Goal: Task Accomplishment & Management: Manage account settings

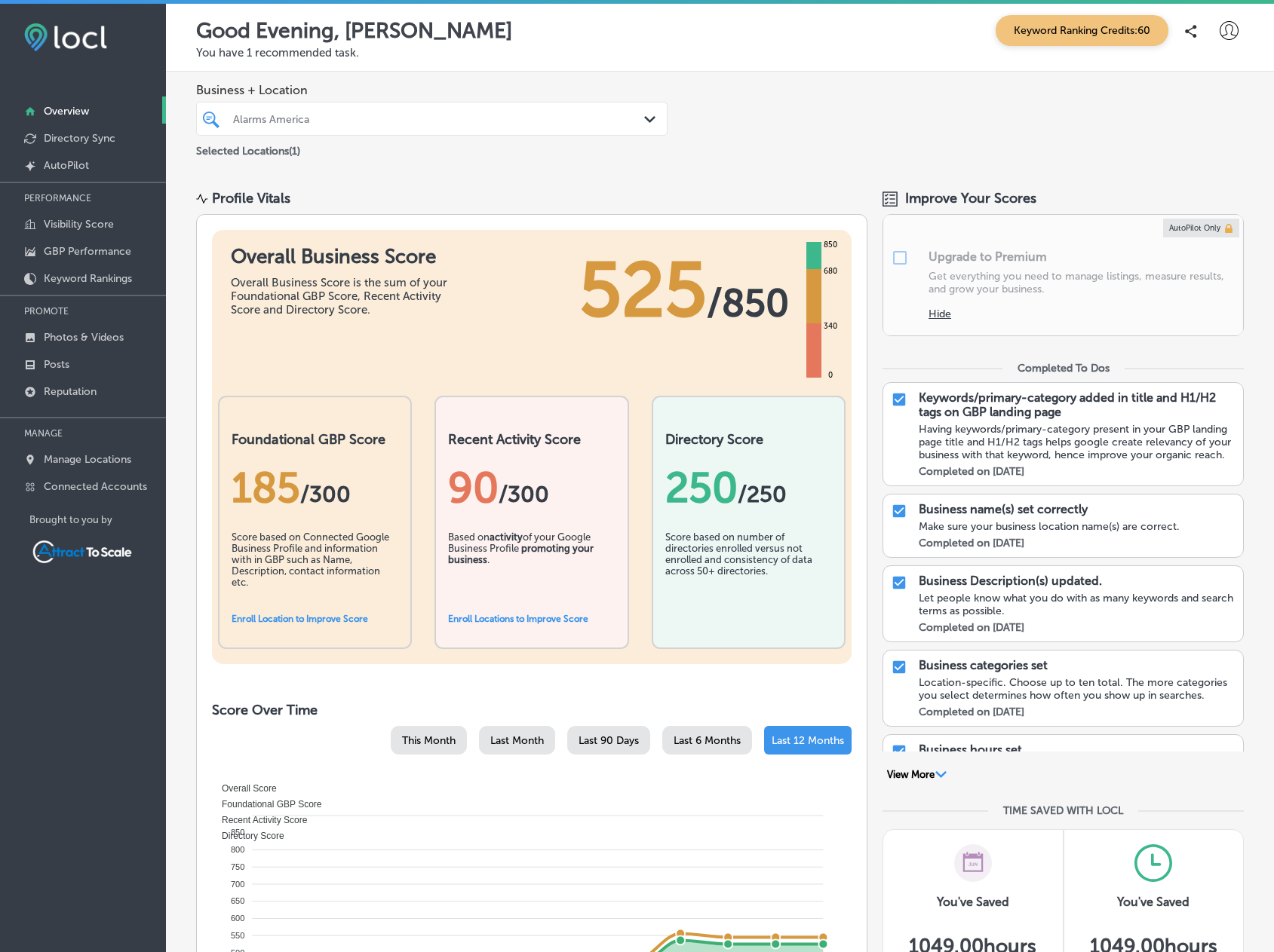
scroll to position [169, 0]
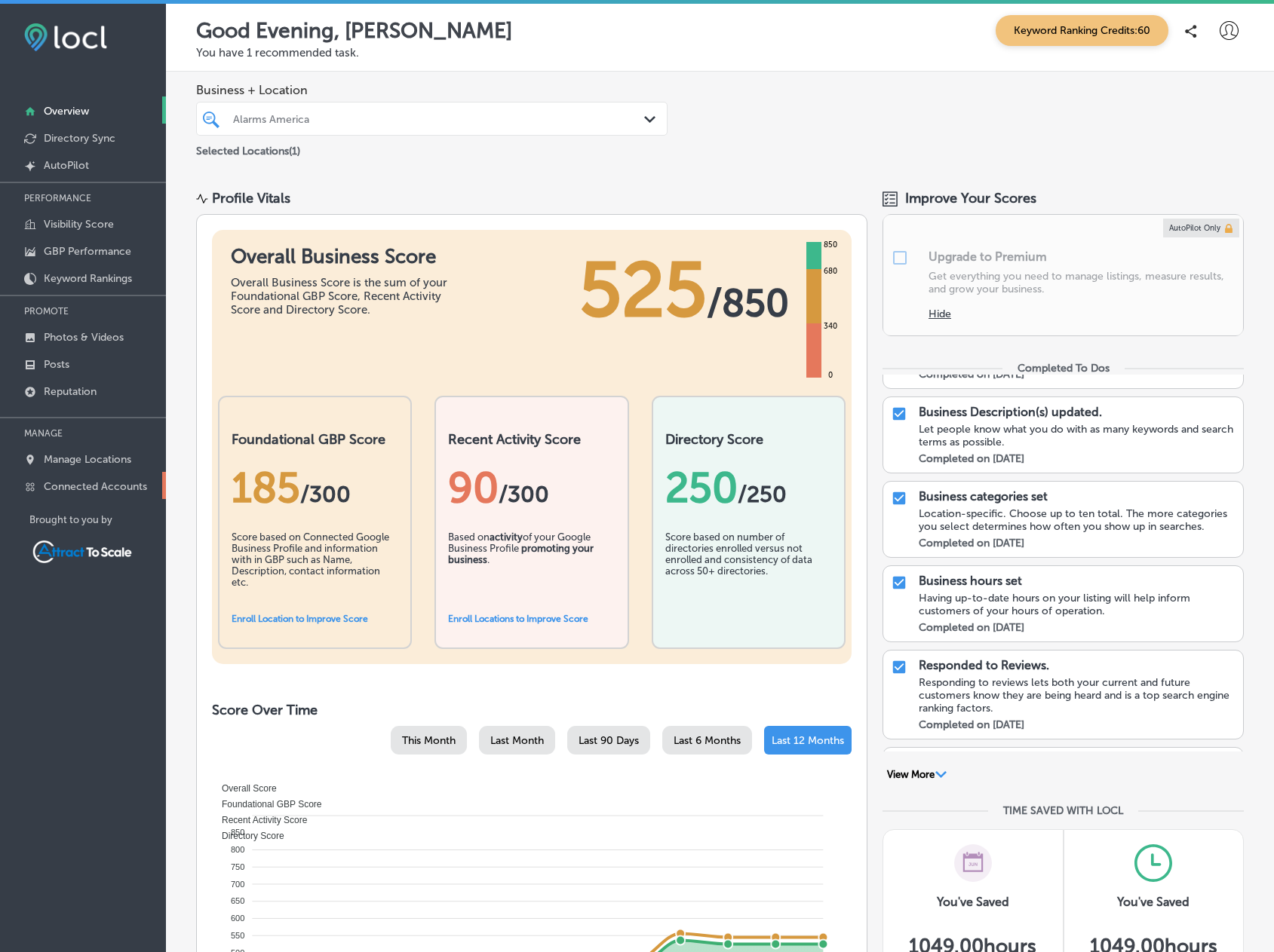
click at [83, 485] on p "Connected Accounts" at bounding box center [95, 486] width 103 height 13
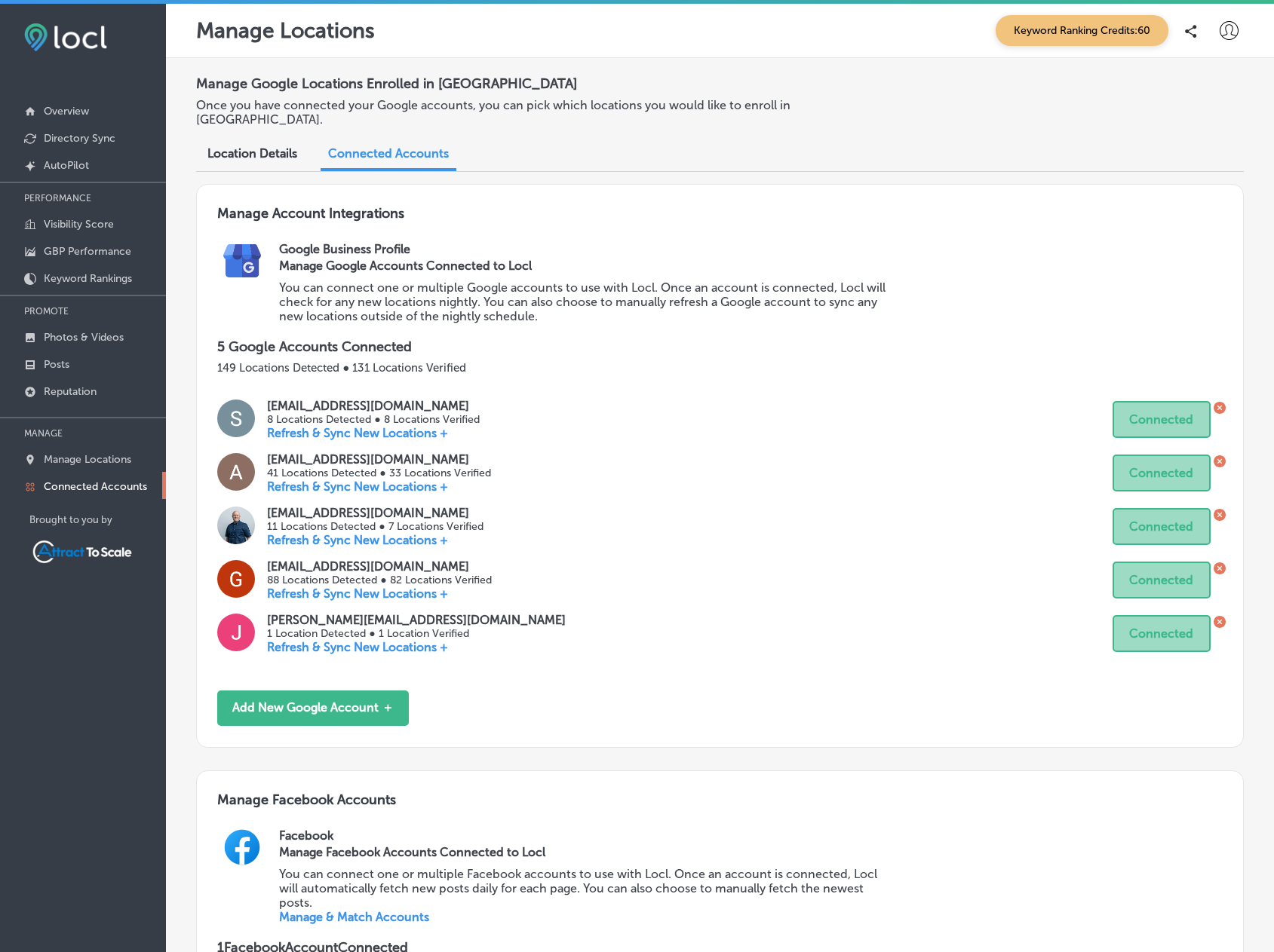
click at [375, 587] on p "Refresh & Sync New Locations +" at bounding box center [379, 594] width 224 height 14
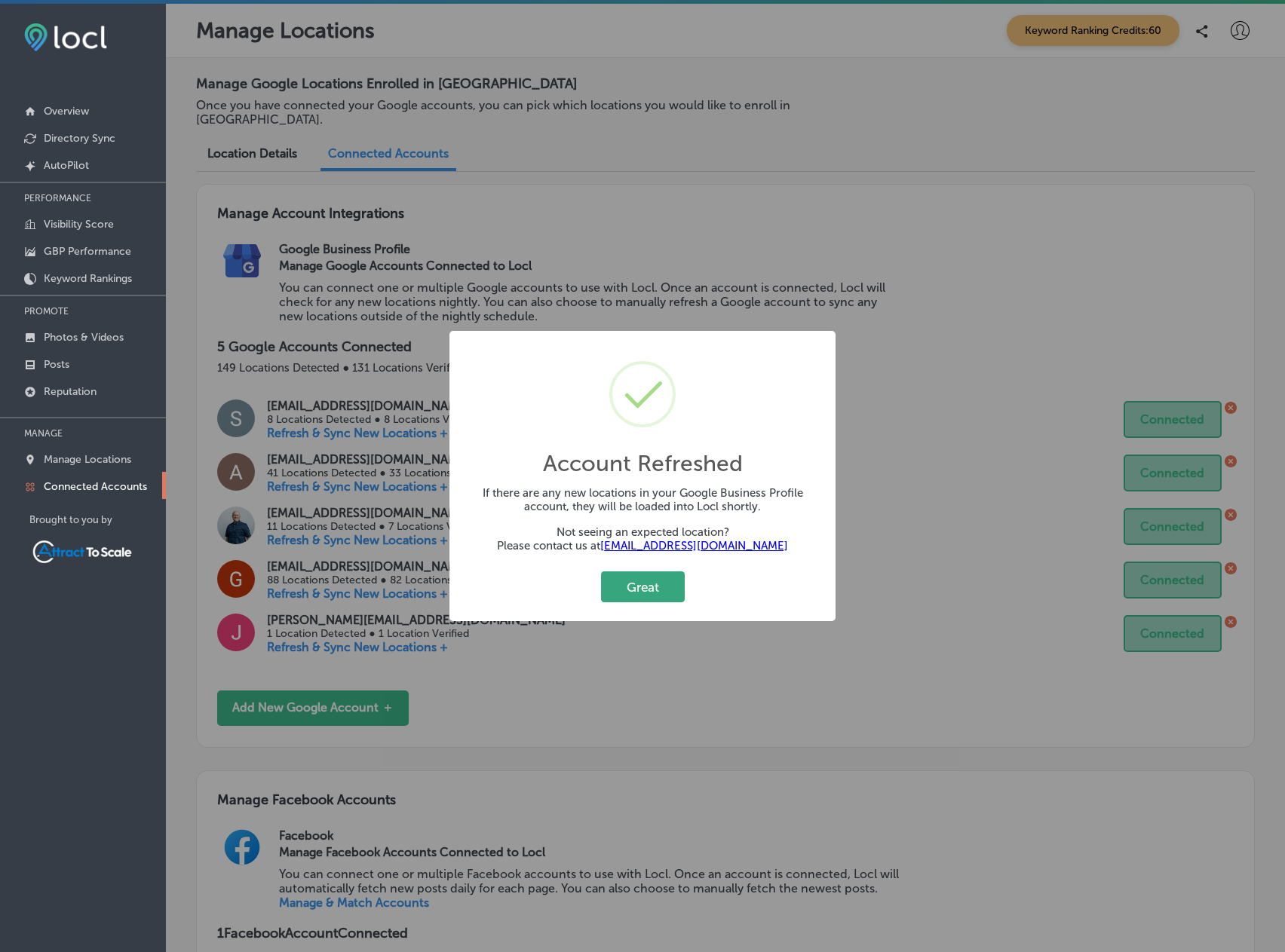
click at [669, 589] on button "Great" at bounding box center [643, 586] width 83 height 31
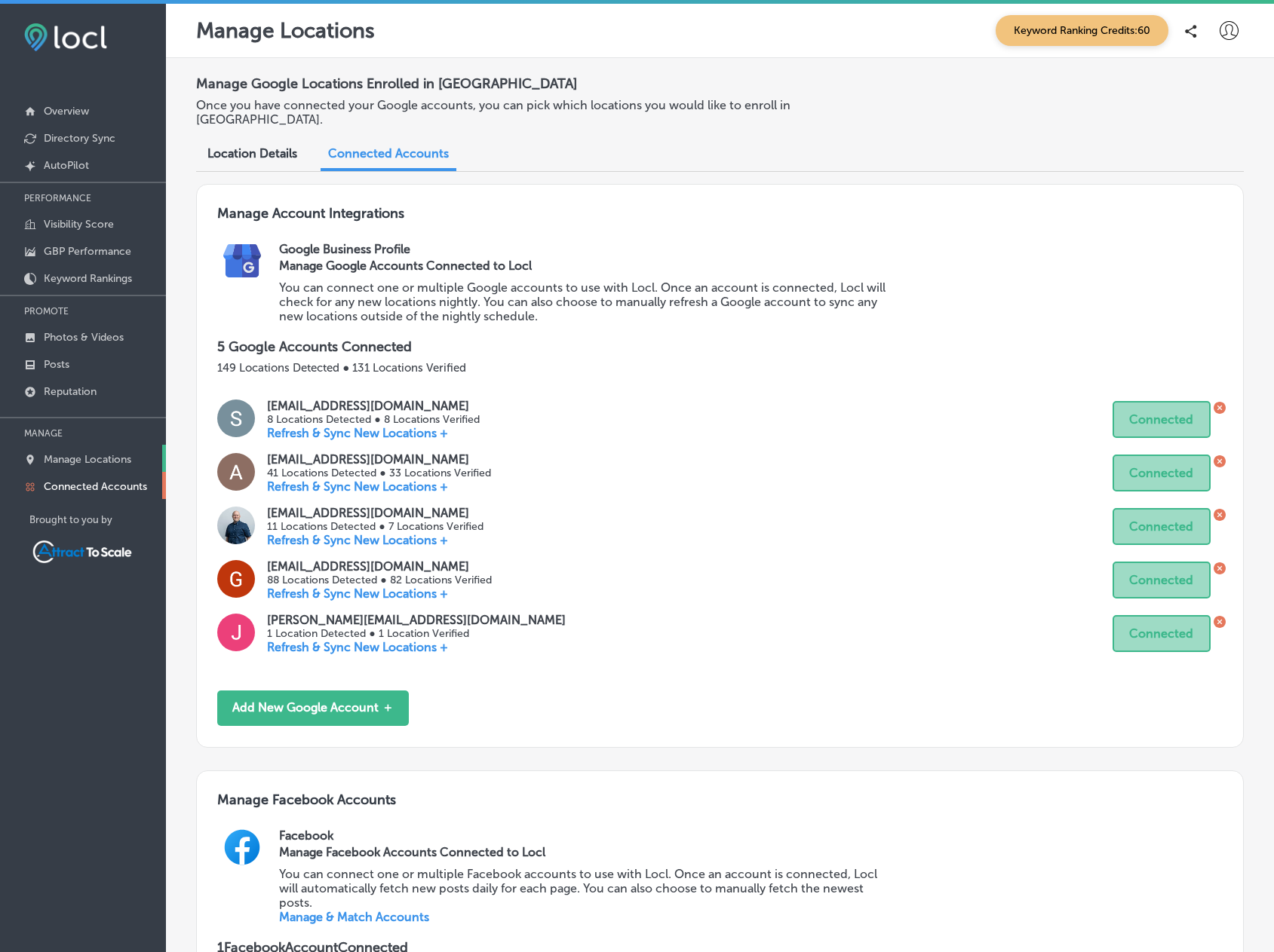
click at [101, 458] on p "Manage Locations" at bounding box center [87, 459] width 87 height 13
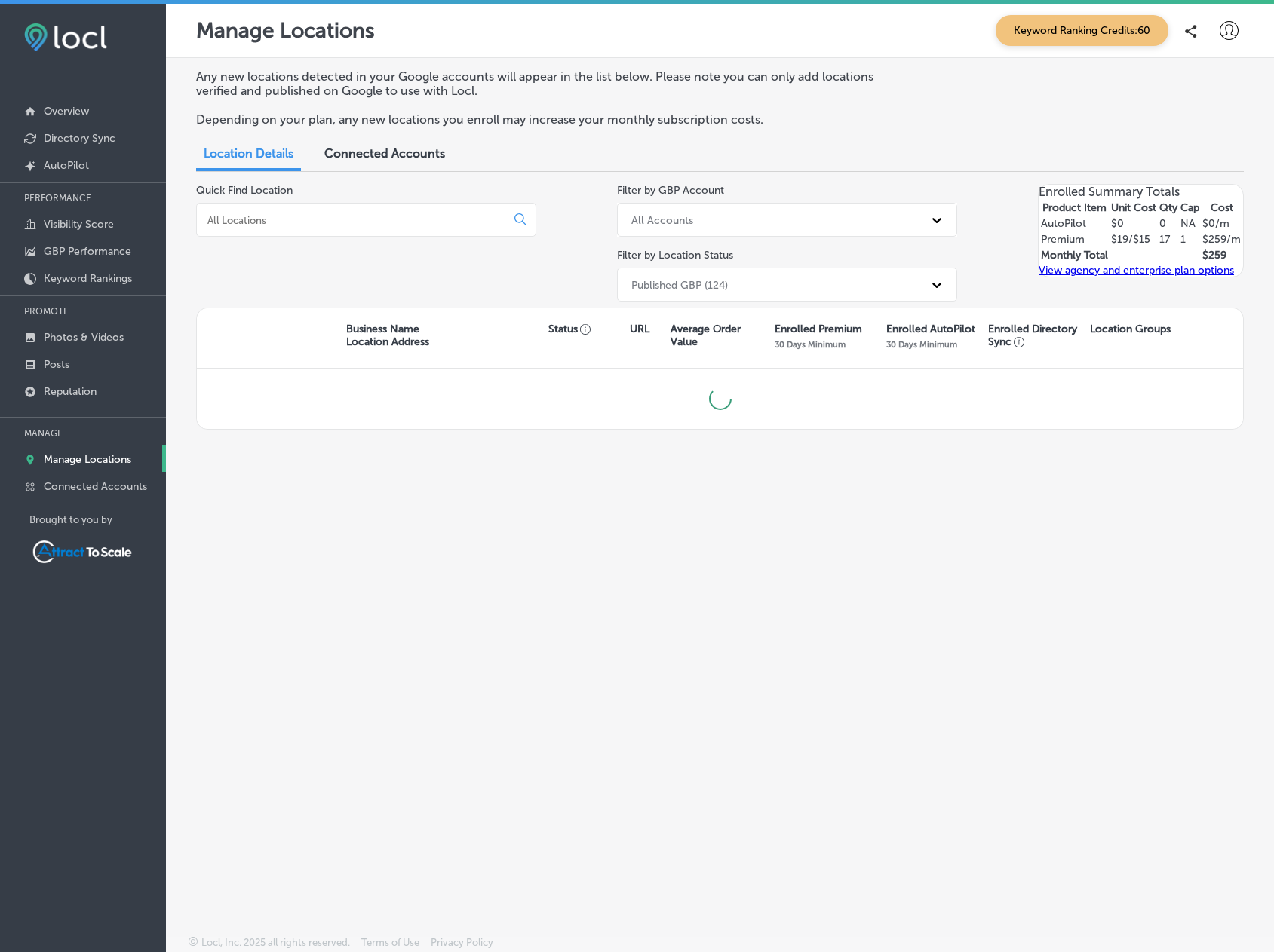
click at [316, 219] on input at bounding box center [354, 220] width 297 height 13
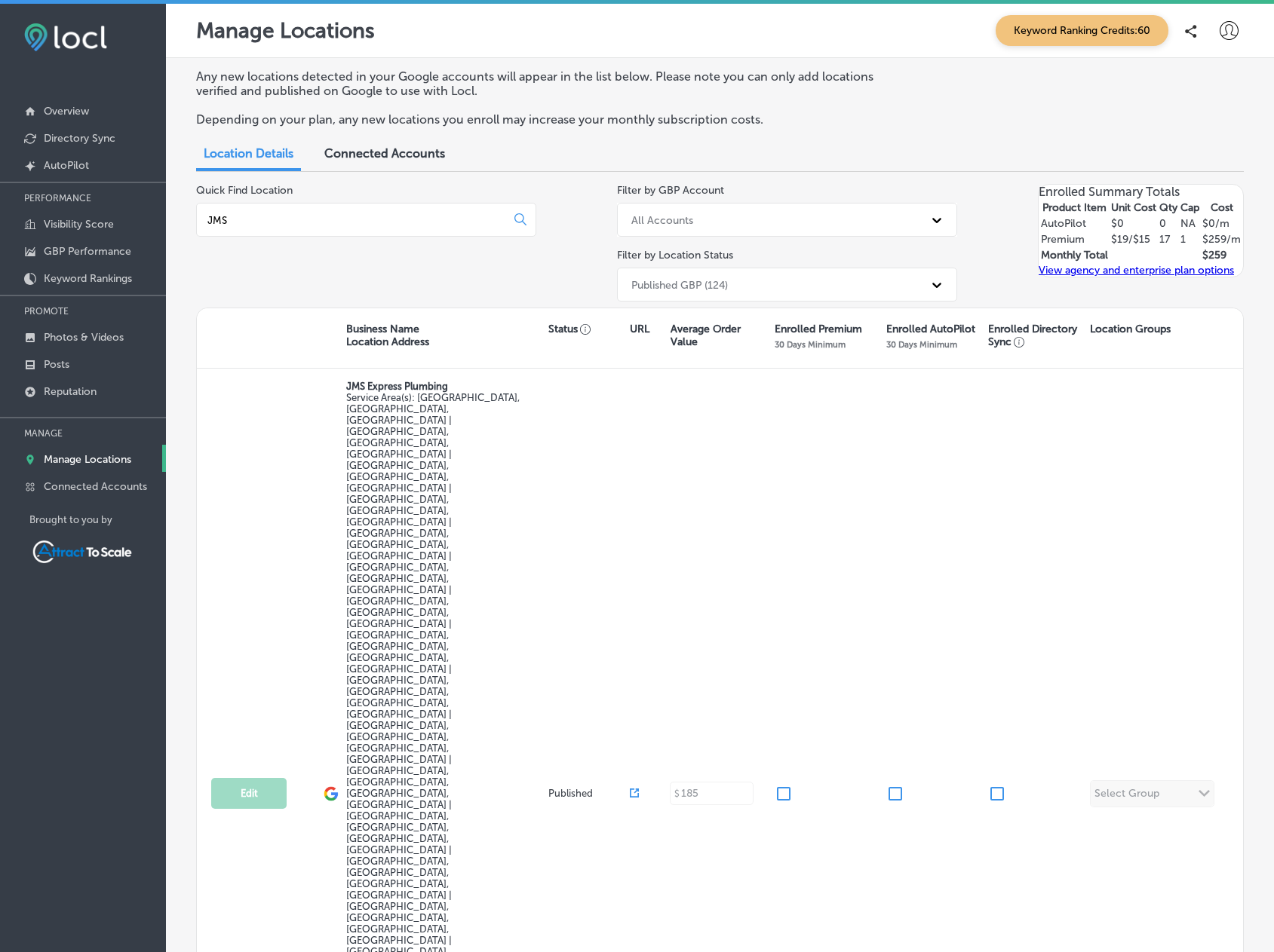
type input "JMS"
click at [299, 212] on div "JMS" at bounding box center [366, 220] width 340 height 34
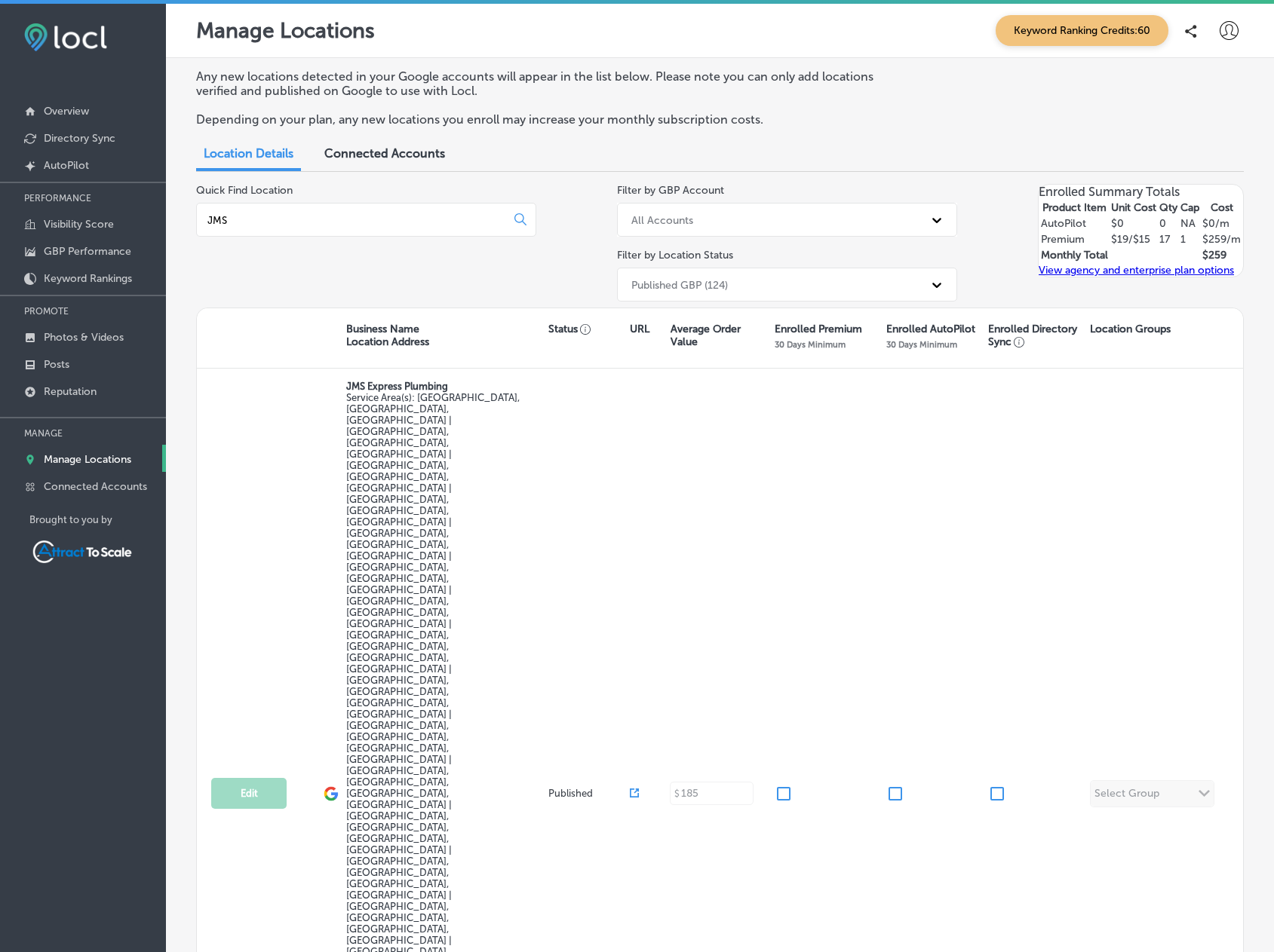
click at [297, 216] on input "JMS" at bounding box center [354, 220] width 297 height 13
click at [296, 215] on input "JMS" at bounding box center [354, 220] width 297 height 13
click at [296, 215] on input at bounding box center [354, 220] width 297 height 13
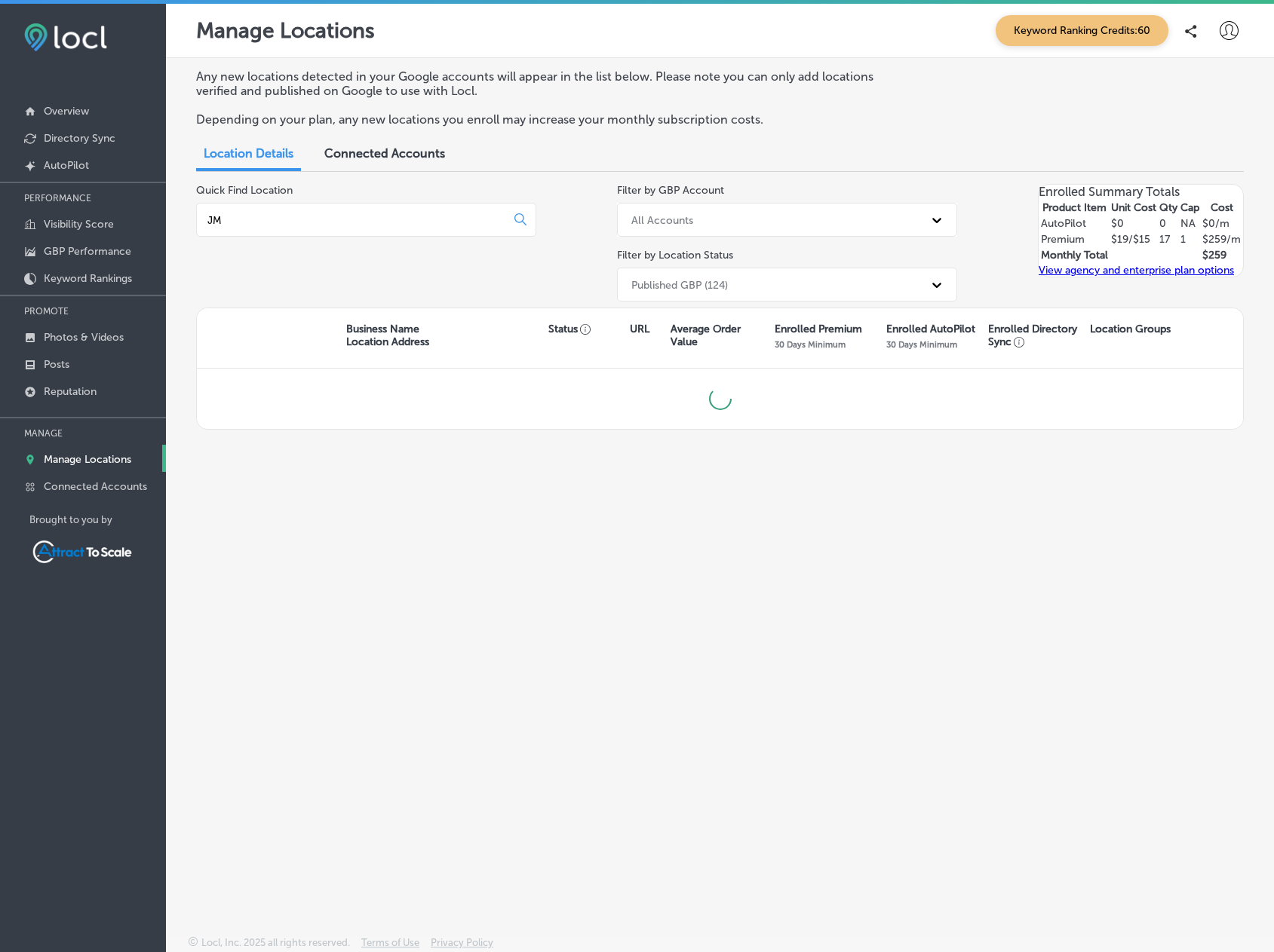
type input "J"
